Goal: Obtain resource: Obtain resource

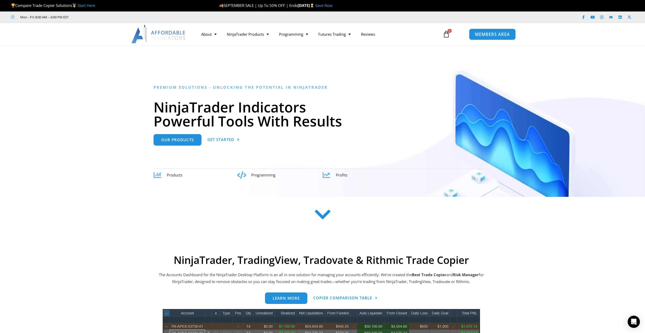
click at [488, 34] on span "MEMBERS AREA" at bounding box center [492, 34] width 35 height 4
click at [498, 37] on link "MEMBERS AREA" at bounding box center [492, 33] width 47 height 11
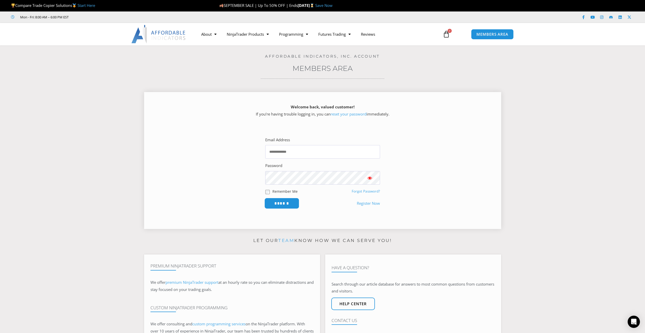
click at [284, 206] on input "******" at bounding box center [281, 203] width 35 height 11
click at [283, 153] on input "Email Address" at bounding box center [322, 152] width 115 height 14
click at [304, 149] on input "Email Address" at bounding box center [322, 152] width 115 height 14
type input "**********"
click at [279, 205] on input "******" at bounding box center [281, 203] width 35 height 11
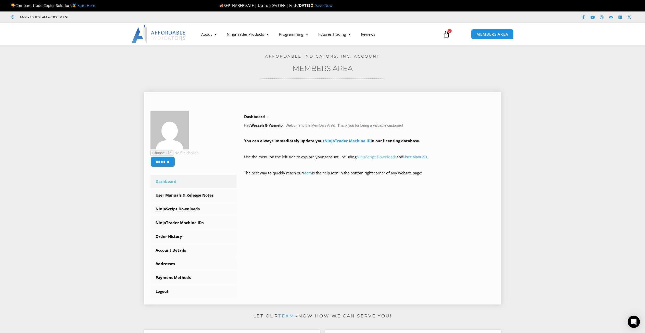
click at [386, 158] on link "NinjaScript Downloads" at bounding box center [377, 156] width 40 height 5
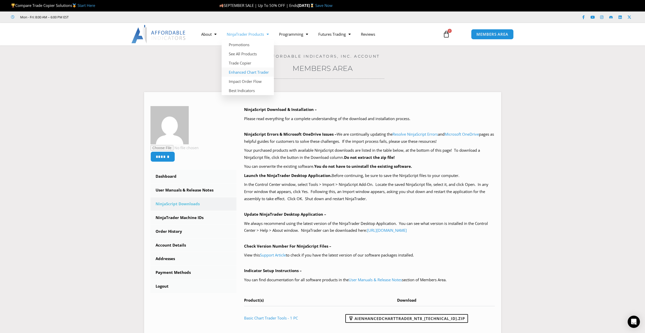
click at [248, 72] on link "Enhanced Chart Trader" at bounding box center [248, 72] width 52 height 9
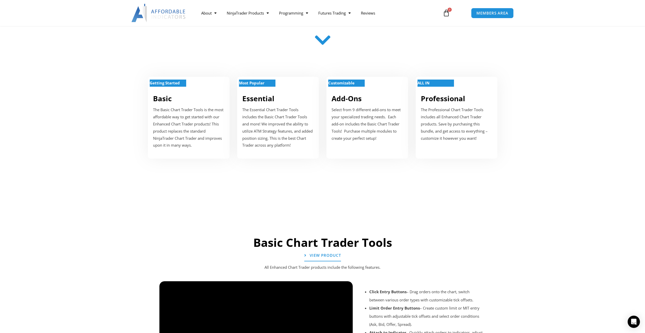
scroll to position [179, 0]
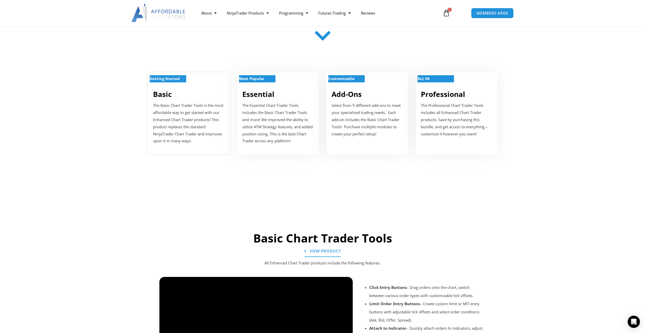
click at [188, 113] on p "The Basic Chart Trader Tools is the most affordable way to get started with our…" at bounding box center [188, 123] width 71 height 43
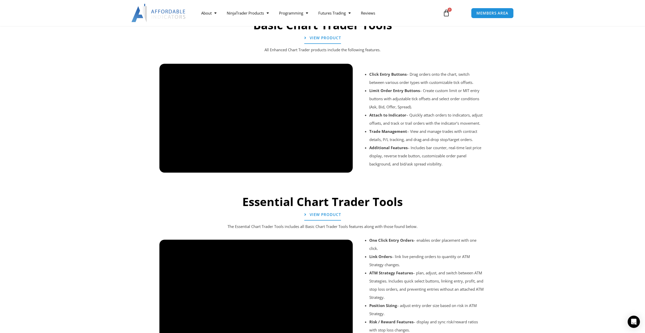
scroll to position [383, 0]
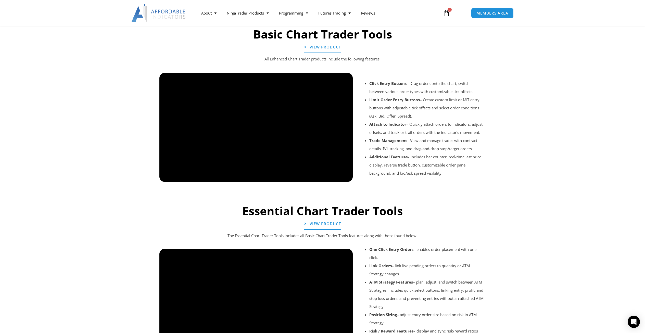
click at [344, 177] on div at bounding box center [323, 189] width 332 height 24
click at [390, 58] on p "All Enhanced Chart Trader products include the following features." at bounding box center [323, 59] width 306 height 7
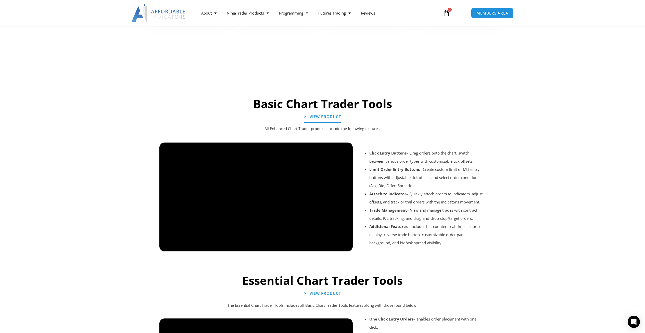
scroll to position [306, 0]
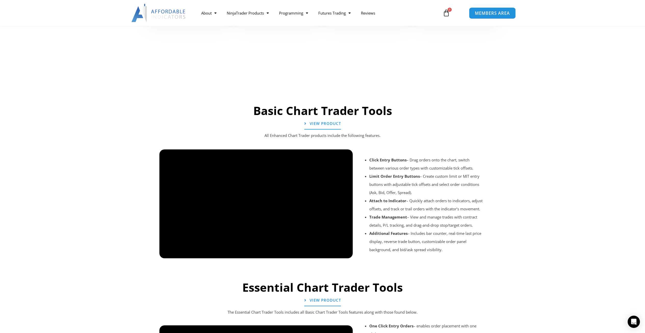
click at [486, 13] on span "MEMBERS AREA" at bounding box center [492, 13] width 35 height 4
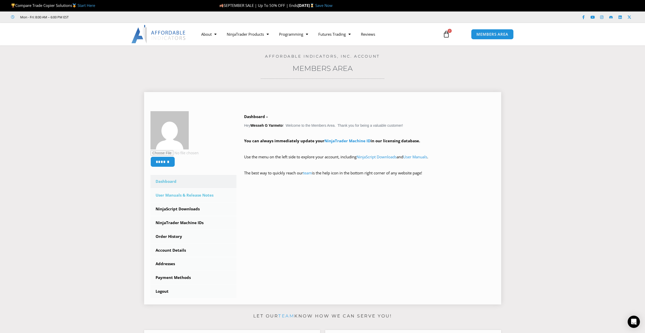
click at [166, 195] on link "User Manuals & Release Notes" at bounding box center [194, 195] width 86 height 13
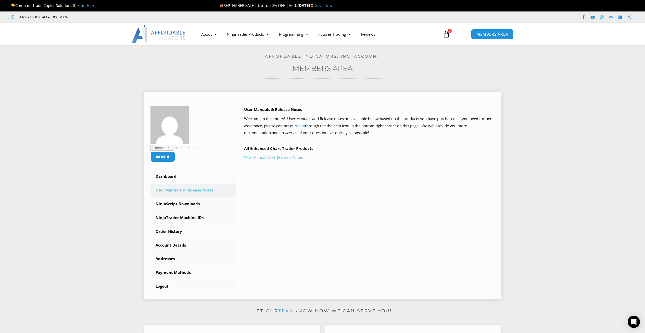
click at [259, 158] on link "User Manual (V05)" at bounding box center [260, 157] width 32 height 5
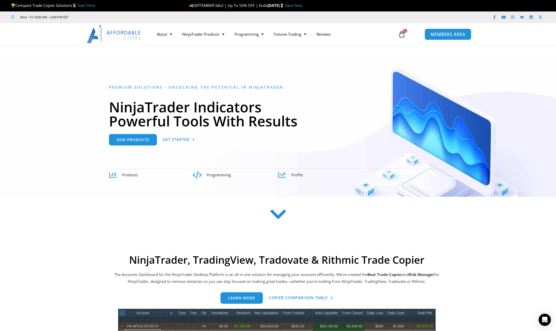
click at [451, 36] on span "MEMBERS AREA" at bounding box center [447, 34] width 35 height 4
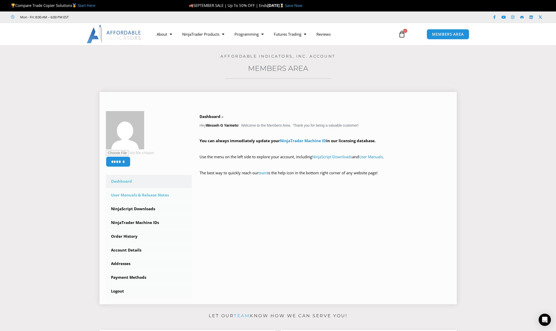
click at [122, 196] on link "User Manuals & Release Notes" at bounding box center [149, 195] width 86 height 13
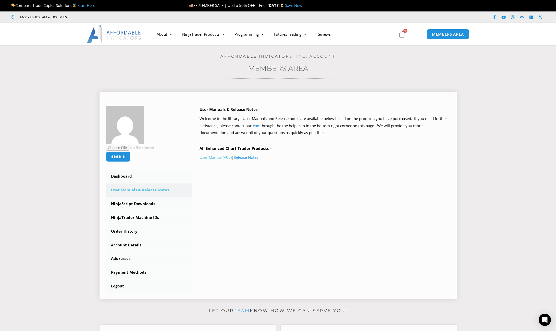
click at [212, 158] on link "User Manual (V05)" at bounding box center [215, 157] width 32 height 5
